Goal: Navigation & Orientation: Find specific page/section

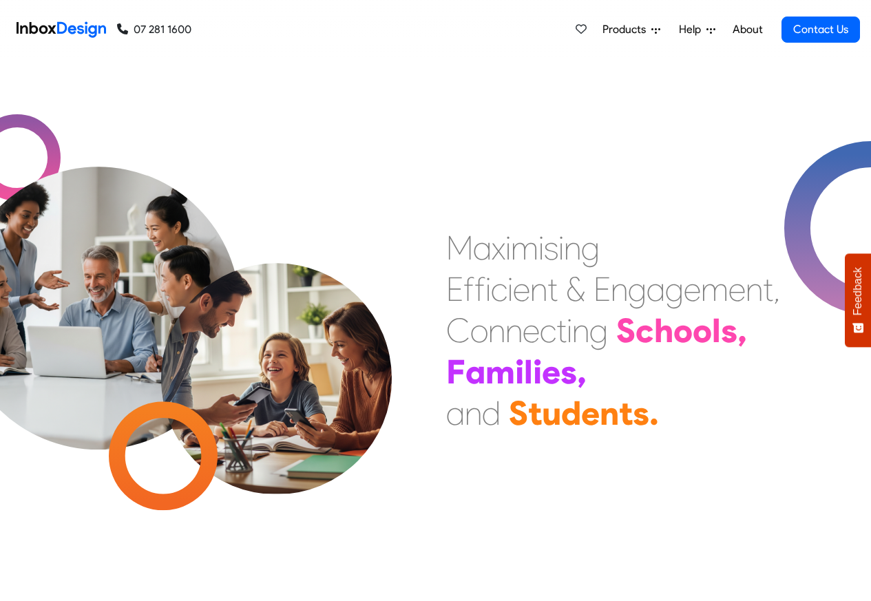
click at [605, 32] on span "Products" at bounding box center [627, 29] width 49 height 17
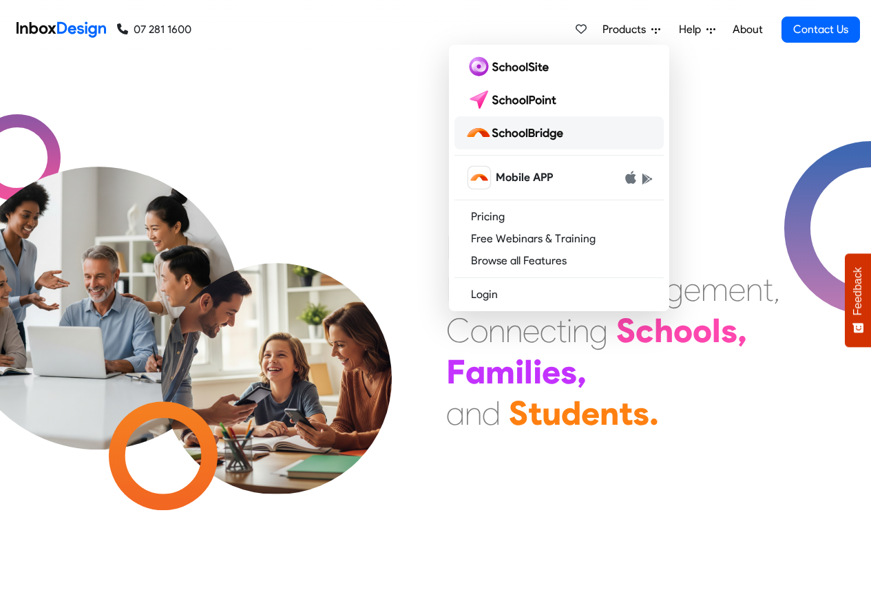
click at [537, 135] on img at bounding box center [517, 133] width 103 height 22
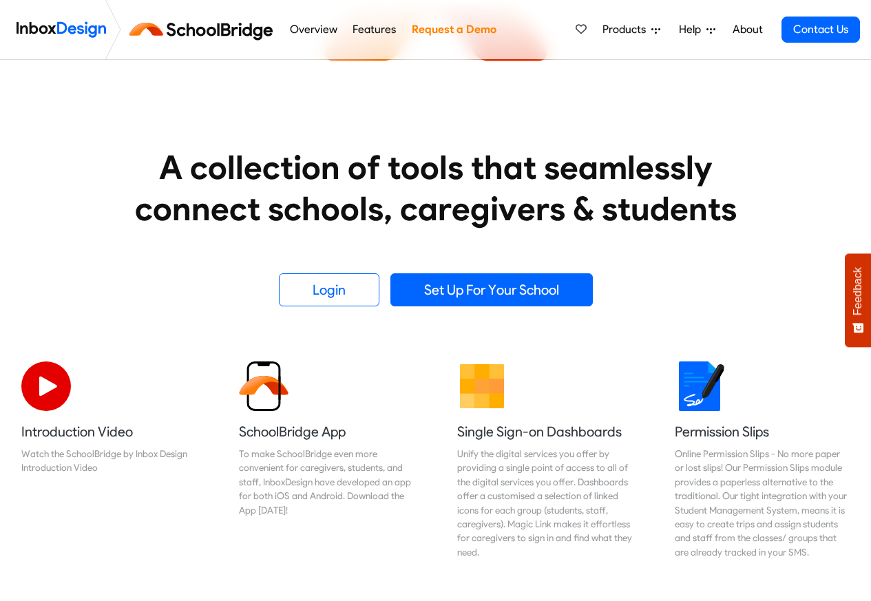
scroll to position [496, 0]
